Goal: Task Accomplishment & Management: Use online tool/utility

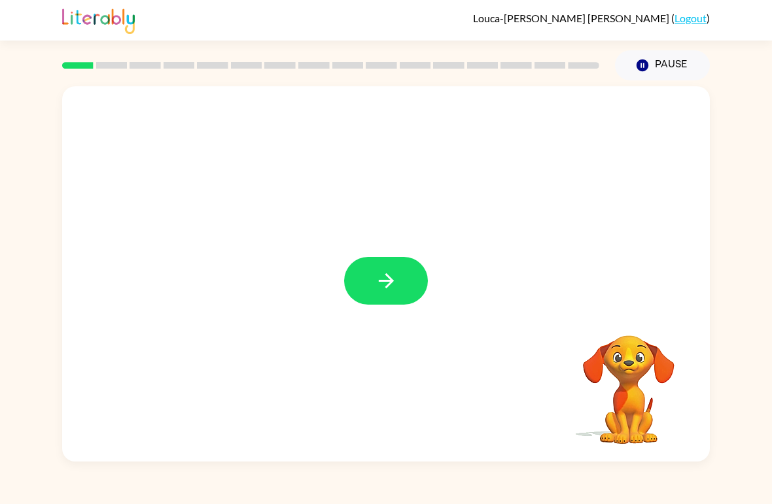
click at [395, 287] on icon "button" at bounding box center [386, 280] width 23 height 23
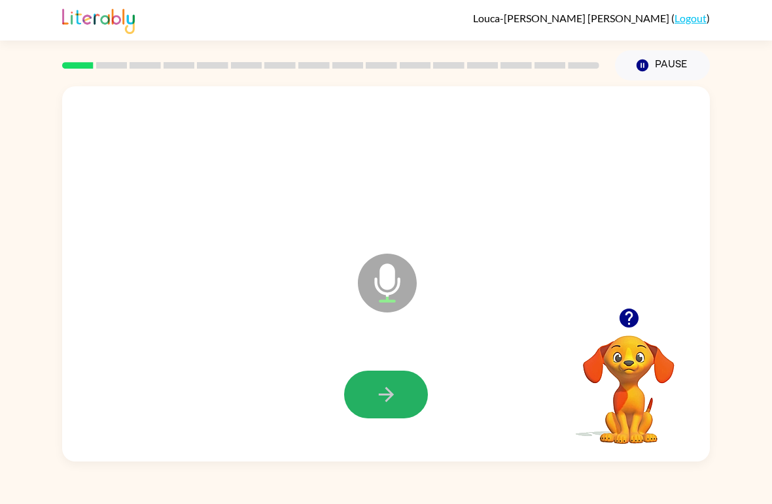
click at [385, 395] on icon "button" at bounding box center [385, 394] width 15 height 15
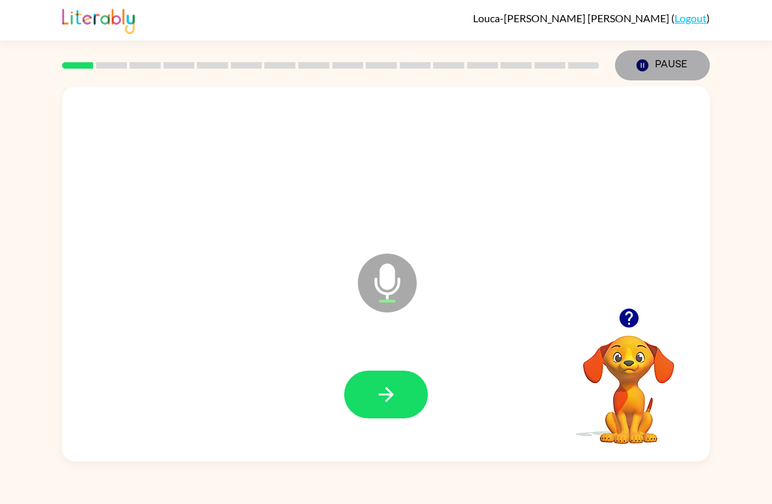
click at [662, 65] on button "Pause Pause" at bounding box center [662, 65] width 95 height 30
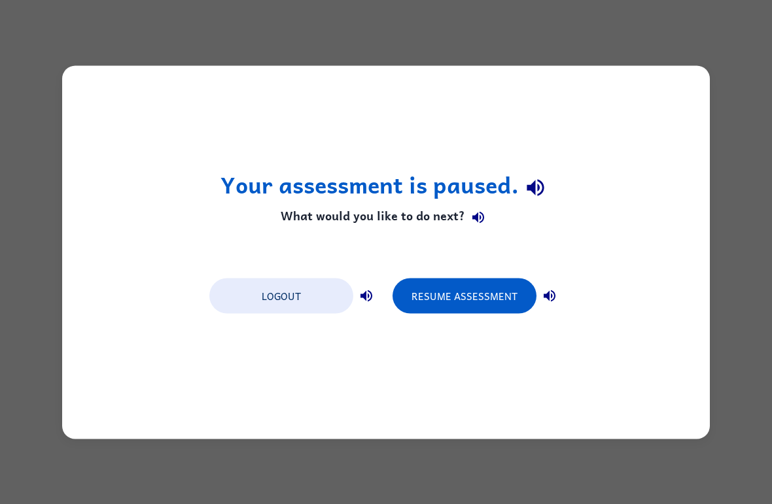
click at [461, 296] on button "Resume Assessment" at bounding box center [464, 295] width 144 height 35
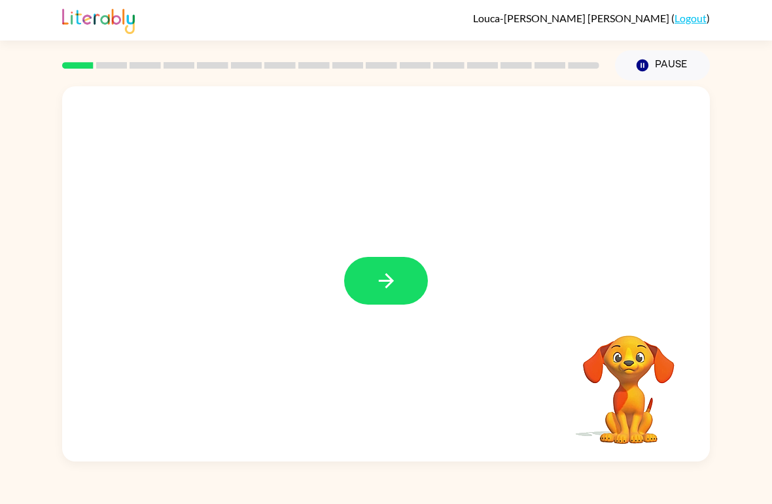
click at [396, 289] on icon "button" at bounding box center [386, 280] width 23 height 23
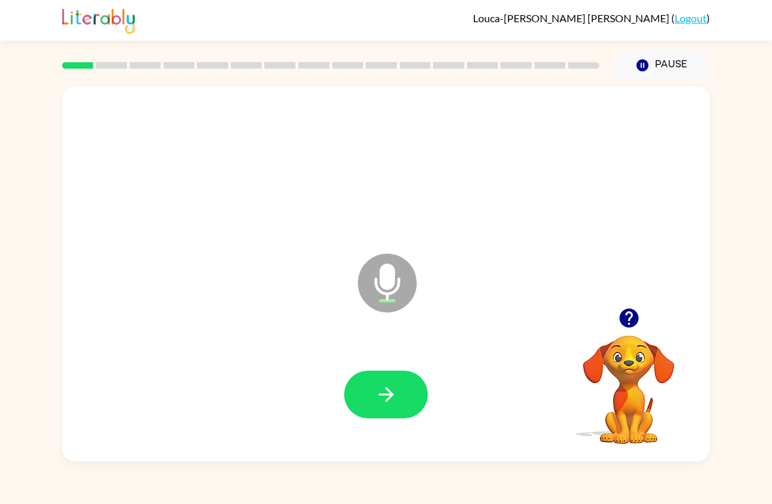
click at [400, 398] on button "button" at bounding box center [386, 395] width 84 height 48
click at [421, 386] on button "button" at bounding box center [386, 395] width 84 height 48
click at [371, 406] on button "button" at bounding box center [386, 395] width 84 height 48
click at [394, 406] on icon "button" at bounding box center [386, 394] width 23 height 23
click at [381, 429] on div at bounding box center [385, 395] width 621 height 108
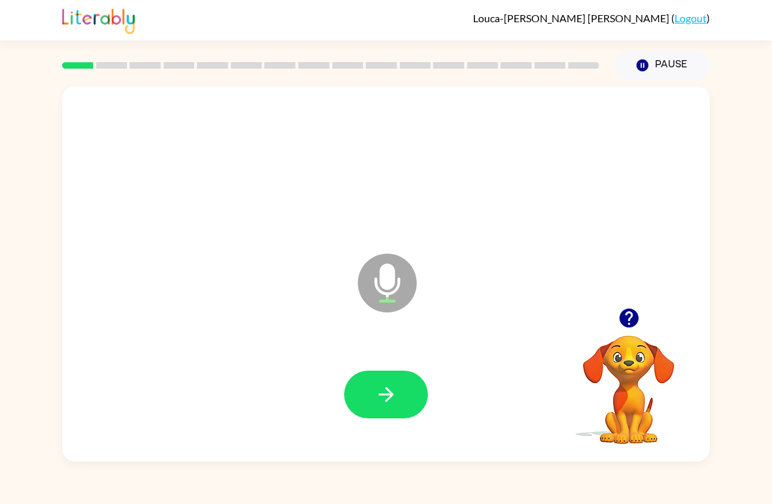
click at [401, 405] on button "button" at bounding box center [386, 395] width 84 height 48
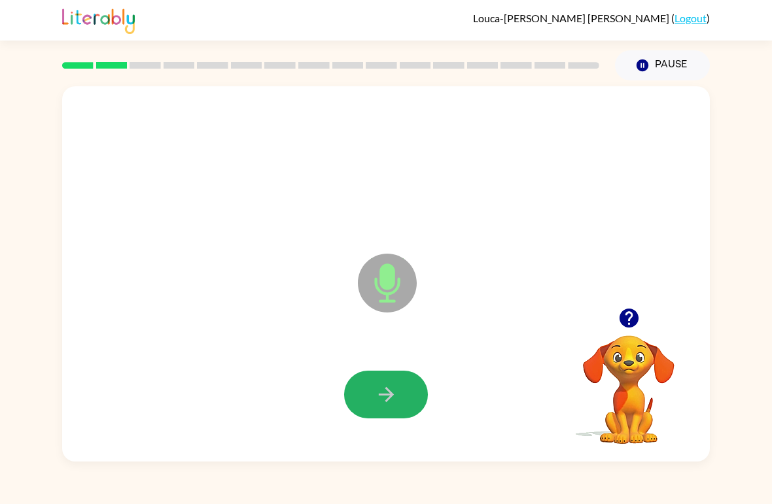
click at [394, 386] on icon "button" at bounding box center [386, 394] width 23 height 23
click at [383, 406] on icon "button" at bounding box center [386, 394] width 23 height 23
click at [385, 399] on icon "button" at bounding box center [386, 394] width 23 height 23
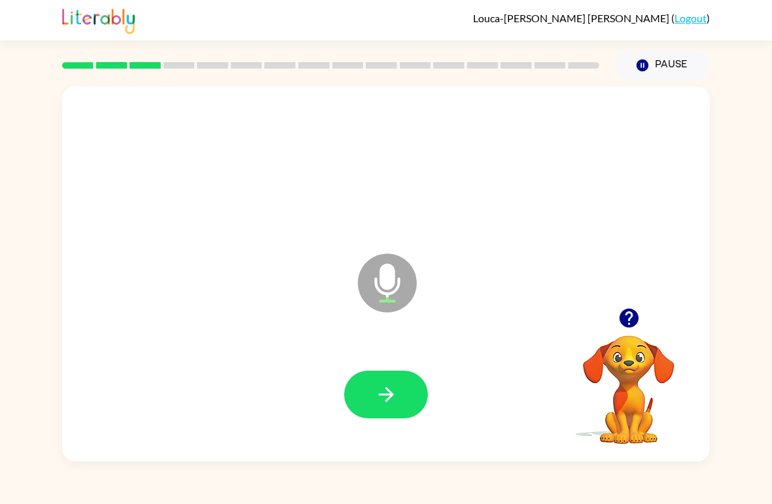
click at [377, 409] on button "button" at bounding box center [386, 395] width 84 height 48
click at [378, 413] on button "button" at bounding box center [386, 395] width 84 height 48
click at [385, 407] on button "button" at bounding box center [386, 395] width 84 height 48
click at [392, 418] on button "button" at bounding box center [386, 395] width 84 height 48
click at [386, 413] on button "button" at bounding box center [386, 395] width 84 height 48
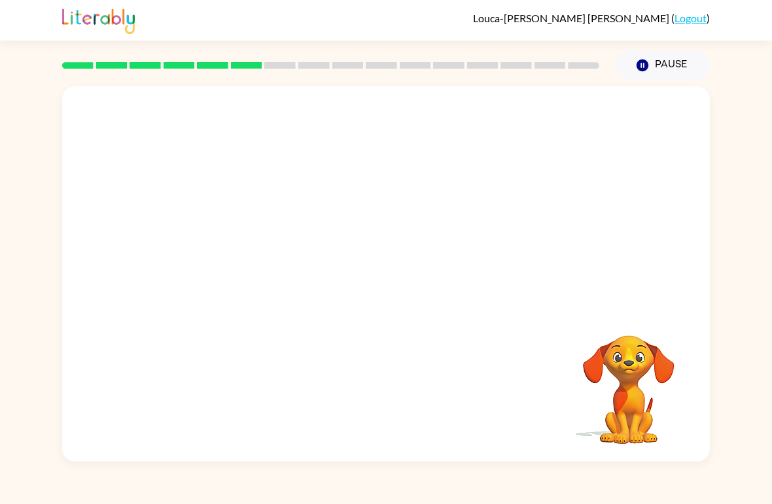
click at [603, 320] on video "Your browser must support playing .mp4 files to use Literably. Please try using…" at bounding box center [628, 380] width 131 height 131
click at [617, 379] on video "Your browser must support playing .mp4 files to use Literably. Please try using…" at bounding box center [628, 380] width 131 height 131
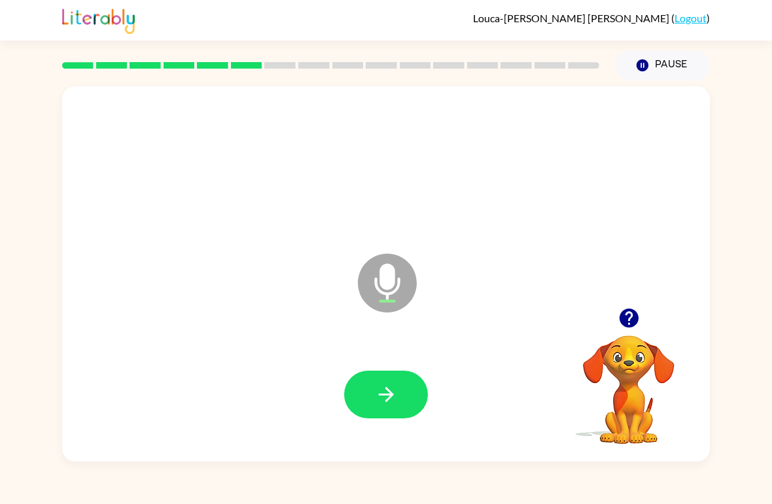
click at [378, 392] on icon "button" at bounding box center [386, 394] width 23 height 23
click at [377, 404] on icon "button" at bounding box center [386, 394] width 23 height 23
click at [371, 387] on button "button" at bounding box center [386, 395] width 84 height 48
click at [362, 407] on button "button" at bounding box center [386, 395] width 84 height 48
click at [393, 411] on button "button" at bounding box center [386, 395] width 84 height 48
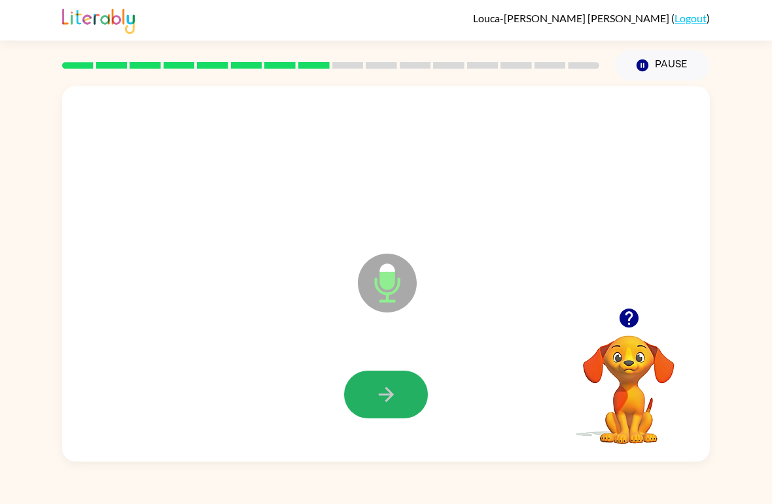
click at [373, 401] on button "button" at bounding box center [386, 395] width 84 height 48
click at [362, 402] on button "button" at bounding box center [386, 395] width 84 height 48
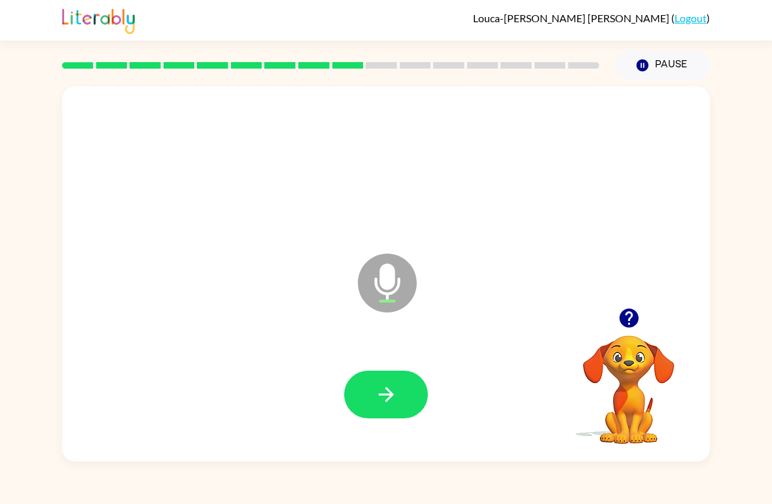
click at [392, 382] on button "button" at bounding box center [386, 395] width 84 height 48
click at [381, 381] on button "button" at bounding box center [386, 395] width 84 height 48
click at [380, 396] on icon "button" at bounding box center [385, 394] width 15 height 15
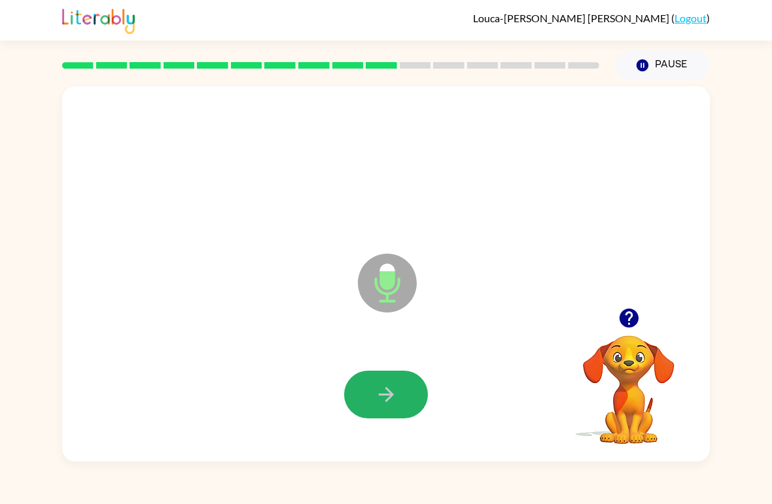
click at [392, 396] on icon "button" at bounding box center [385, 394] width 15 height 15
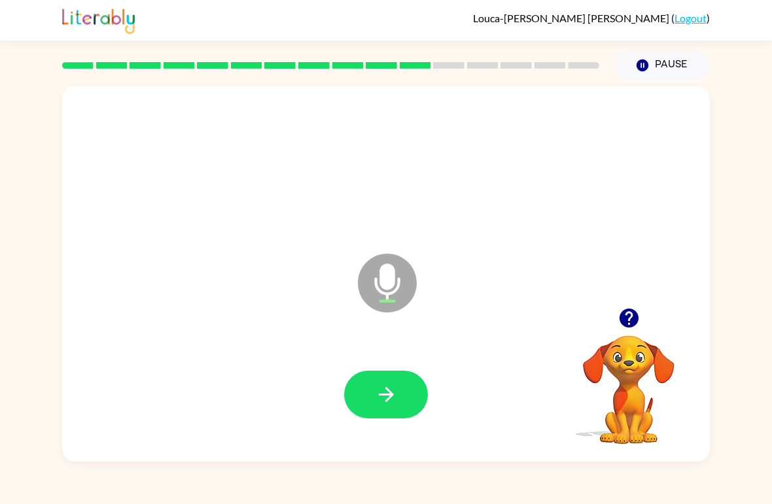
click at [370, 390] on button "button" at bounding box center [386, 395] width 84 height 48
click at [358, 366] on div at bounding box center [385, 395] width 621 height 108
click at [411, 415] on button "button" at bounding box center [386, 395] width 84 height 48
click at [368, 396] on button "button" at bounding box center [386, 395] width 84 height 48
click at [388, 404] on icon "button" at bounding box center [386, 394] width 23 height 23
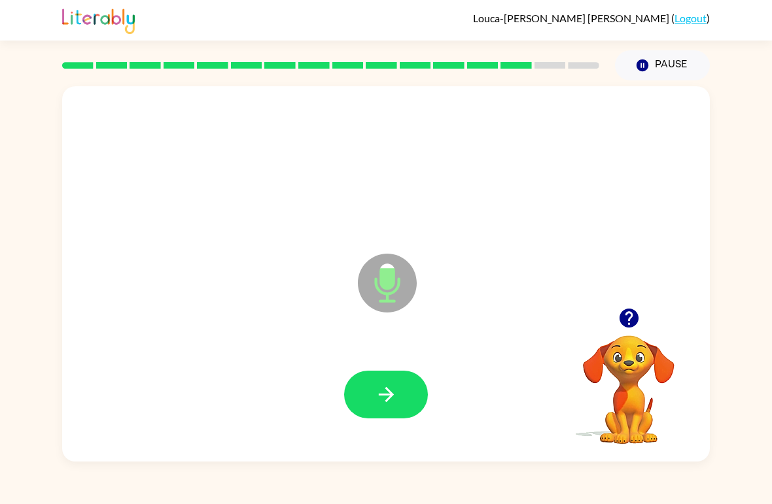
click at [381, 389] on icon "button" at bounding box center [386, 394] width 23 height 23
click at [371, 403] on button "button" at bounding box center [386, 395] width 84 height 48
